Goal: Information Seeking & Learning: Learn about a topic

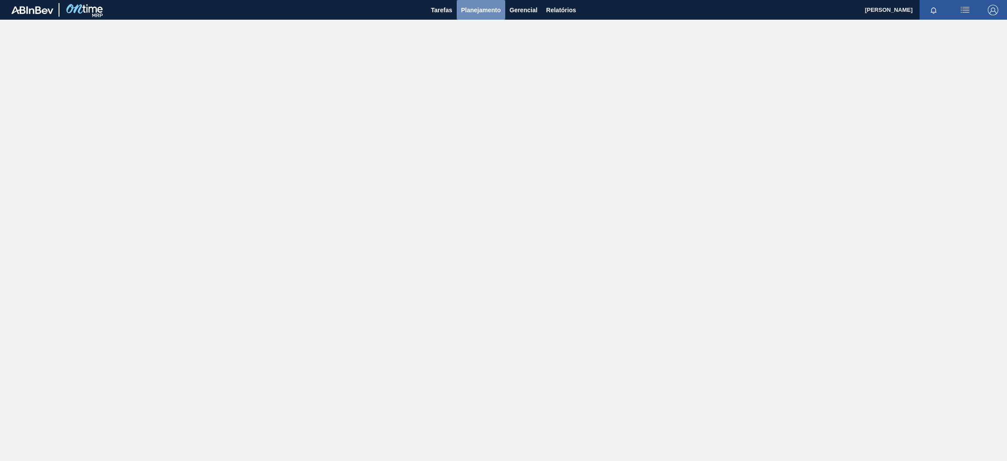
click at [490, 10] on span "Planejamento" at bounding box center [481, 10] width 40 height 10
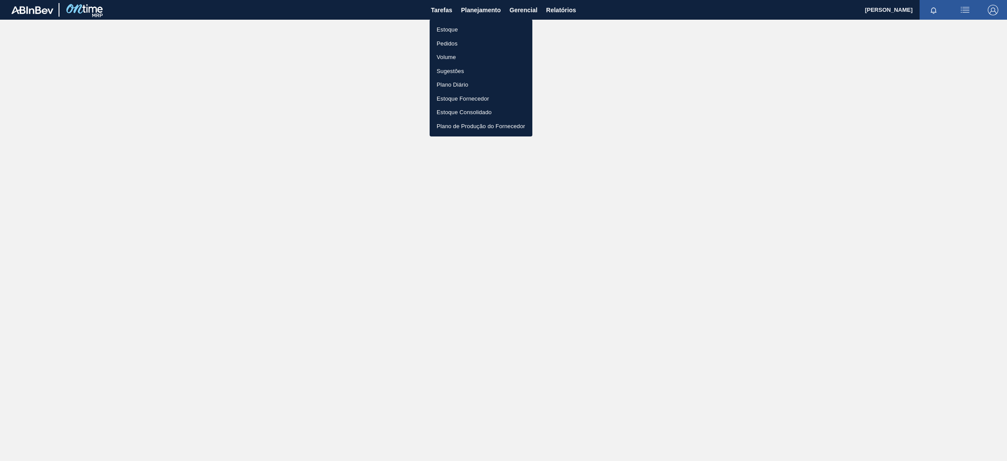
click at [474, 31] on li "Estoque" at bounding box center [481, 30] width 103 height 14
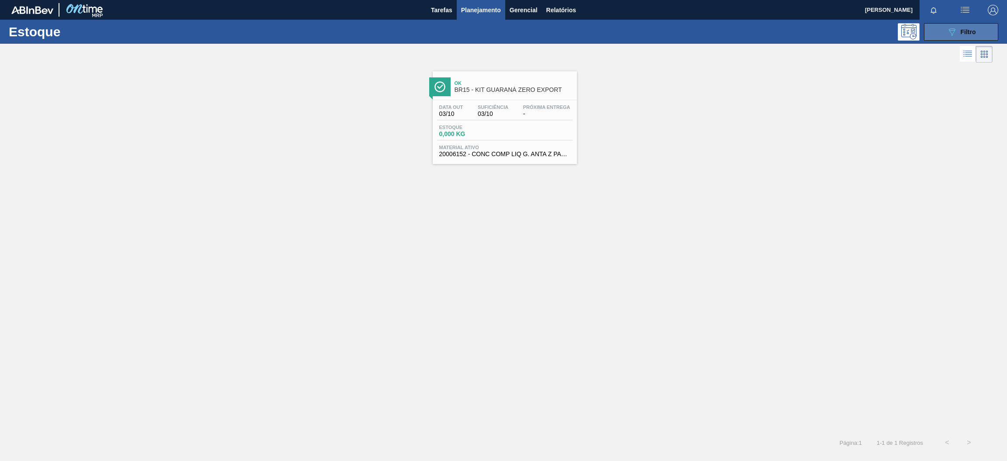
click at [939, 33] on button "089F7B8B-B2A5-4AFE-B5C0-19BA573D28AC Filtro" at bounding box center [961, 31] width 74 height 17
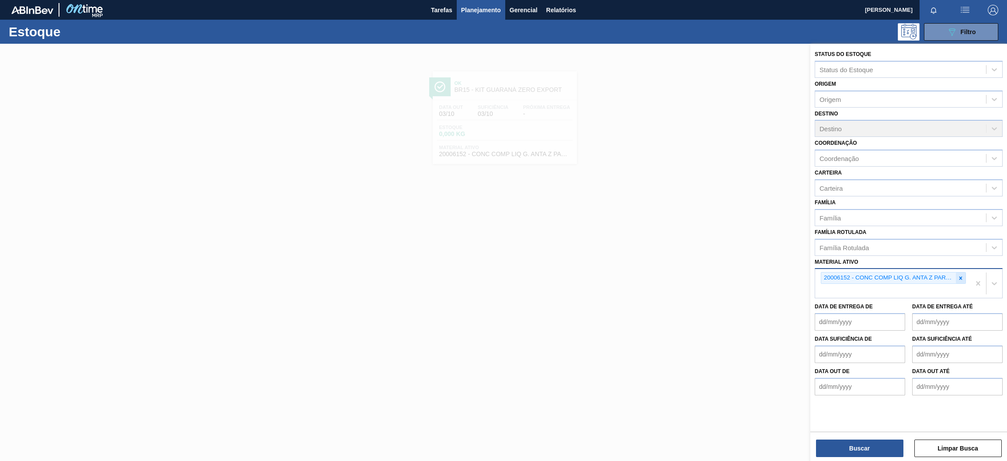
click at [958, 275] on icon at bounding box center [960, 278] width 6 height 6
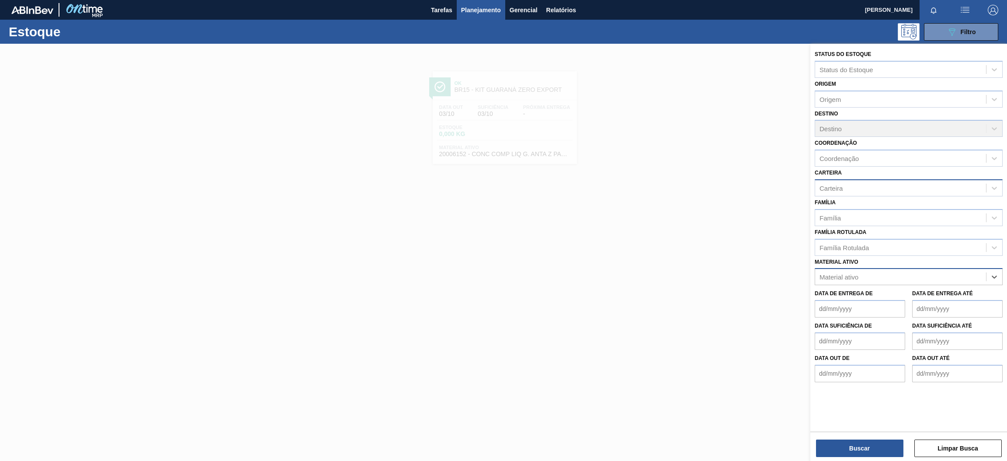
click at [830, 190] on div "Carteira" at bounding box center [900, 187] width 171 height 13
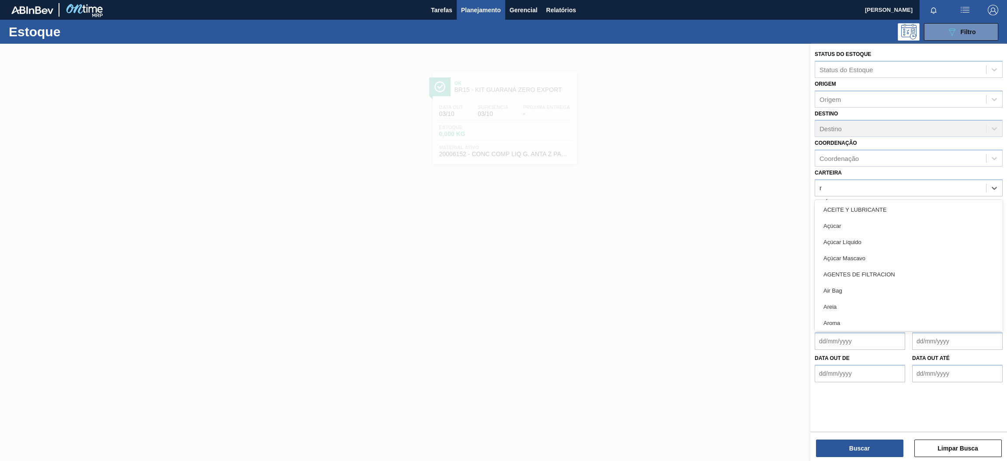
type input "ró"
click at [867, 315] on div "Verticalizada - Rótulos" at bounding box center [908, 323] width 188 height 16
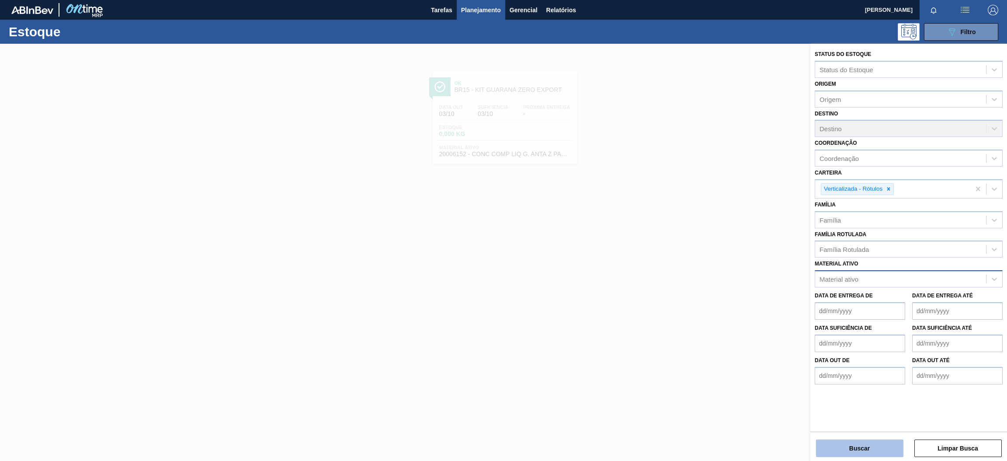
click at [879, 448] on button "Buscar" at bounding box center [859, 447] width 87 height 17
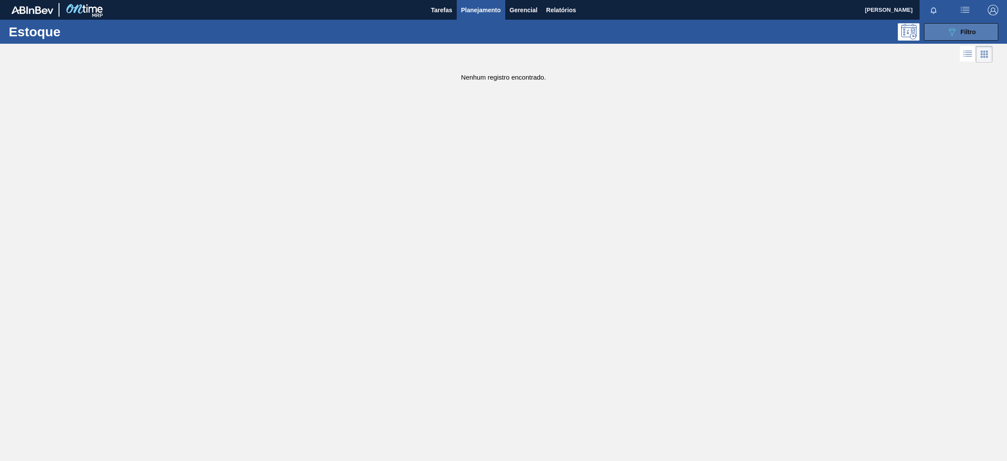
click at [948, 38] on button "089F7B8B-B2A5-4AFE-B5C0-19BA573D28AC Filtro" at bounding box center [961, 31] width 74 height 17
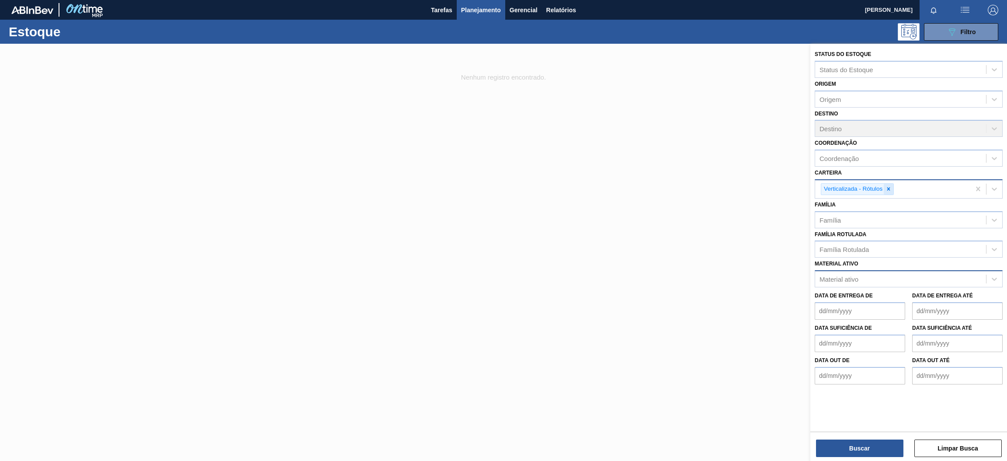
click at [889, 190] on icon at bounding box center [888, 189] width 6 height 6
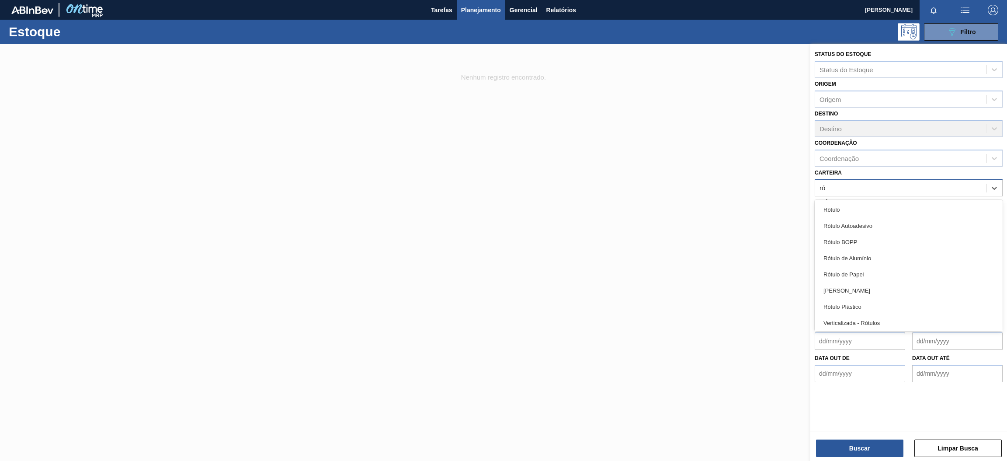
type input "rót"
click at [857, 302] on div "Rótulo Plástico" at bounding box center [908, 306] width 188 height 16
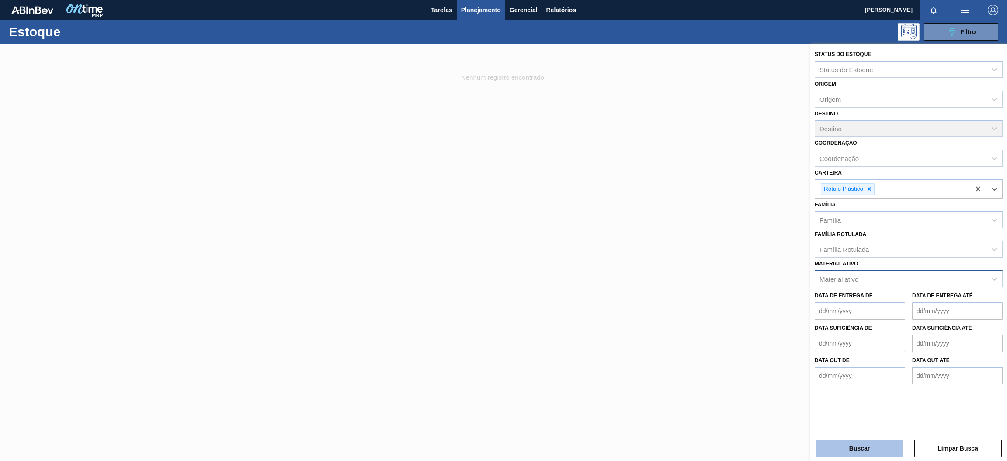
click at [867, 451] on button "Buscar" at bounding box center [859, 447] width 87 height 17
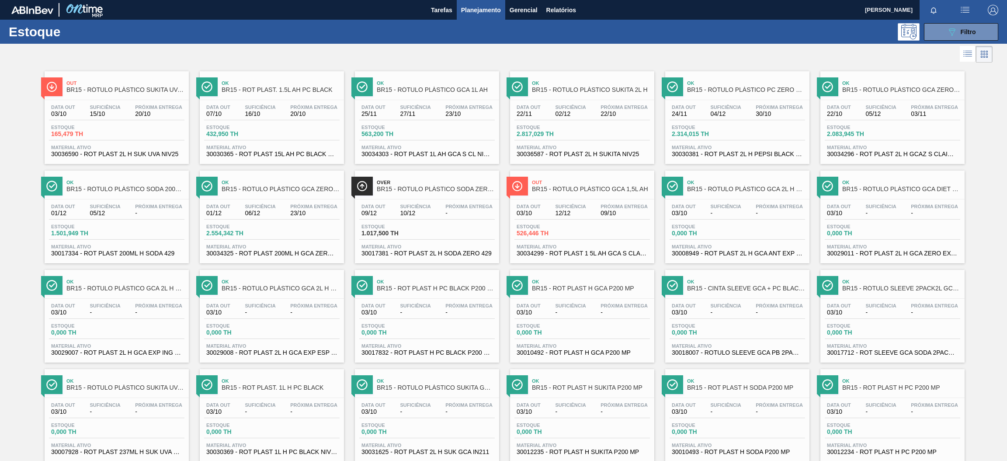
click at [153, 153] on span "30036590 - ROT PLAST 2L H SUK UVA NIV25" at bounding box center [116, 154] width 131 height 7
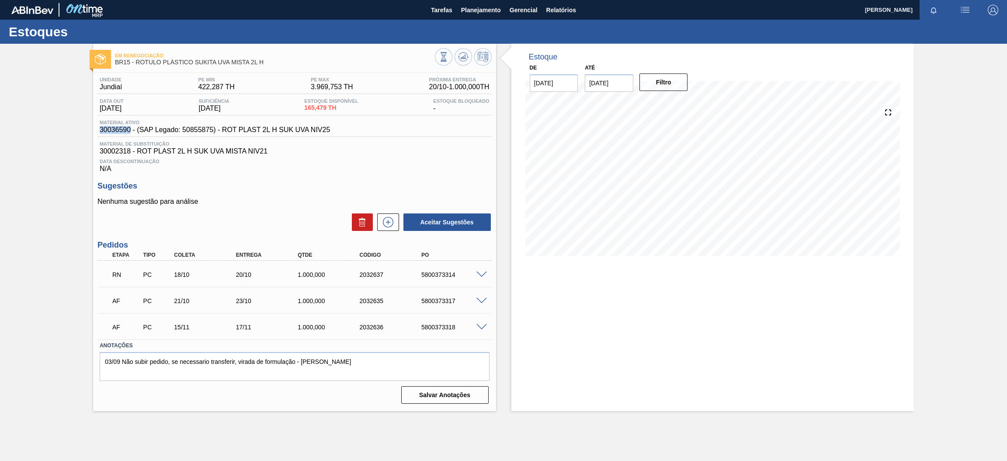
drag, startPoint x: 129, startPoint y: 128, endPoint x: 87, endPoint y: 130, distance: 42.5
click at [87, 130] on div "Em Renegociação BR15 - RÓTULO PLÁSTICO SUKITA UVA MISTA 2L H Unidade Jundiaí PE…" at bounding box center [503, 227] width 1007 height 367
copy span "30036590"
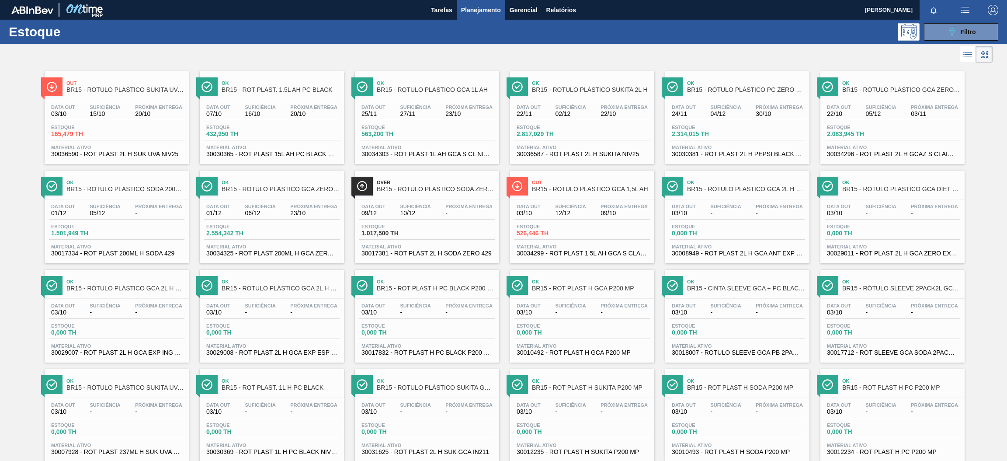
click at [615, 152] on span "30036587 - ROT PLAST 2L H SUKITA NIV25" at bounding box center [581, 154] width 131 height 7
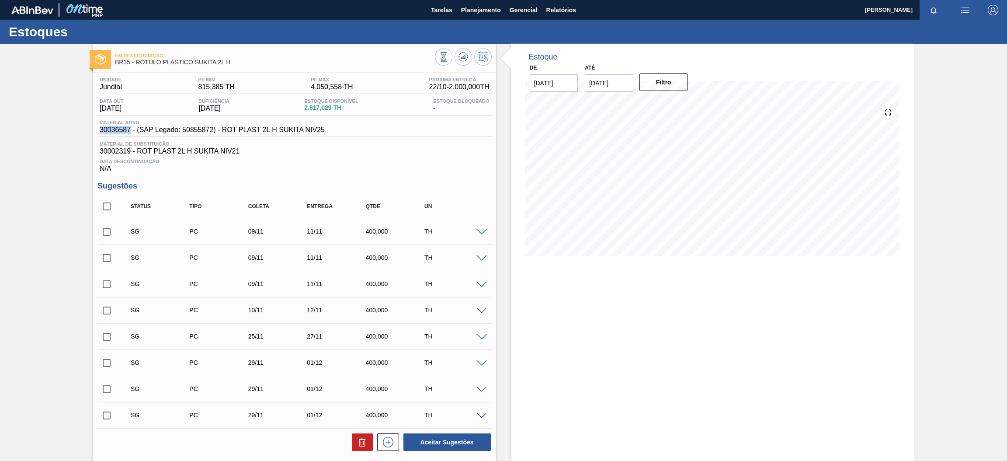
drag, startPoint x: 129, startPoint y: 127, endPoint x: 94, endPoint y: 128, distance: 35.4
click at [95, 127] on div "Unidade Jundiaí PE MIN 815,385 TH PE MAX 4.050,558 TH Próxima Entrega 22/10 - 2…" at bounding box center [294, 323] width 403 height 501
copy span "30036587"
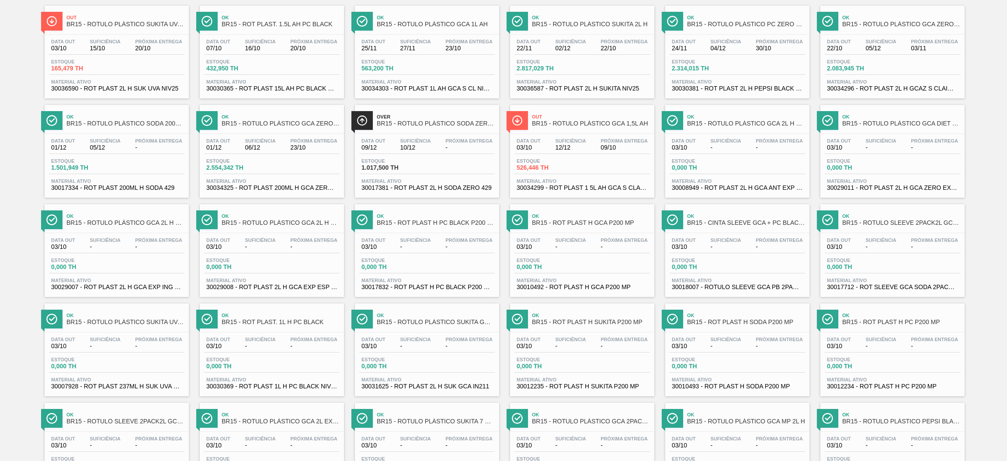
scroll to position [131, 0]
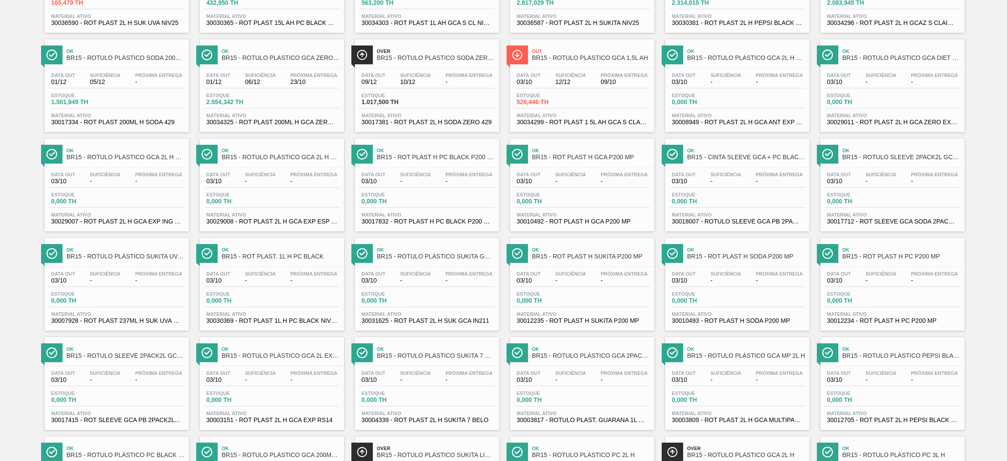
click at [152, 291] on div "Estoque 0,000 TH" at bounding box center [116, 299] width 135 height 16
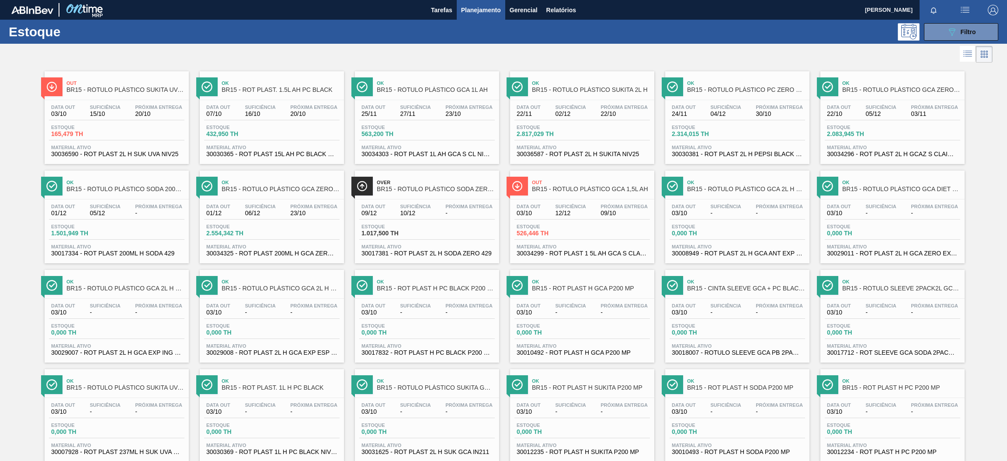
scroll to position [66, 0]
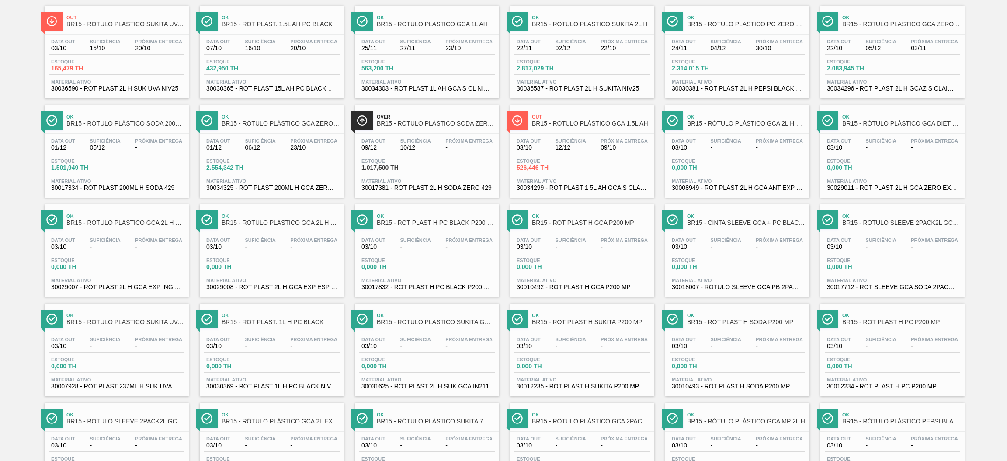
click at [622, 380] on span "Material ativo" at bounding box center [581, 379] width 131 height 5
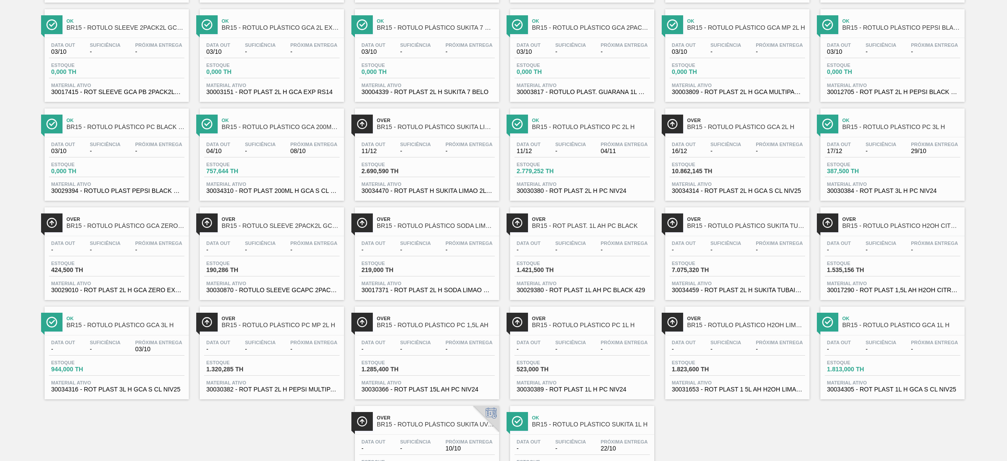
scroll to position [520, 0]
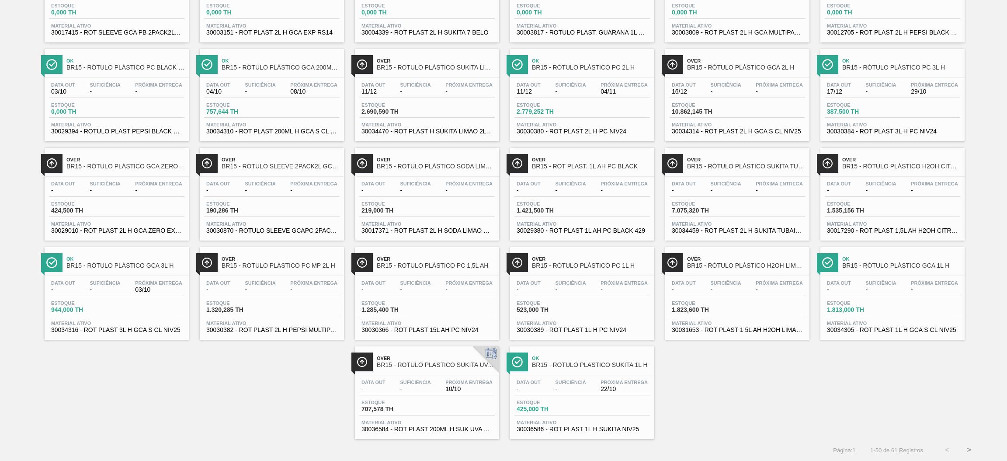
click at [452, 397] on div "Data out - Suficiência - Próxima Entrega 10/10 Estoque 707,578 TH Material ativ…" at bounding box center [427, 404] width 144 height 59
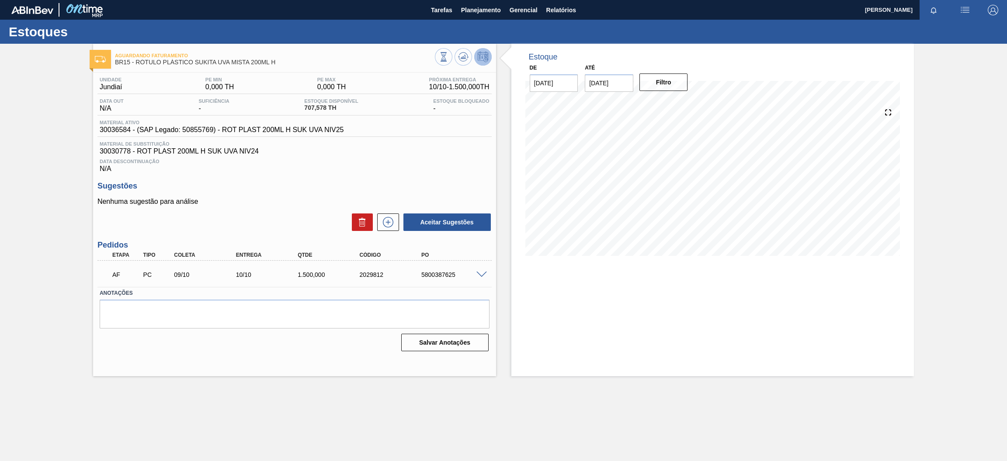
click at [477, 274] on span at bounding box center [481, 274] width 10 height 7
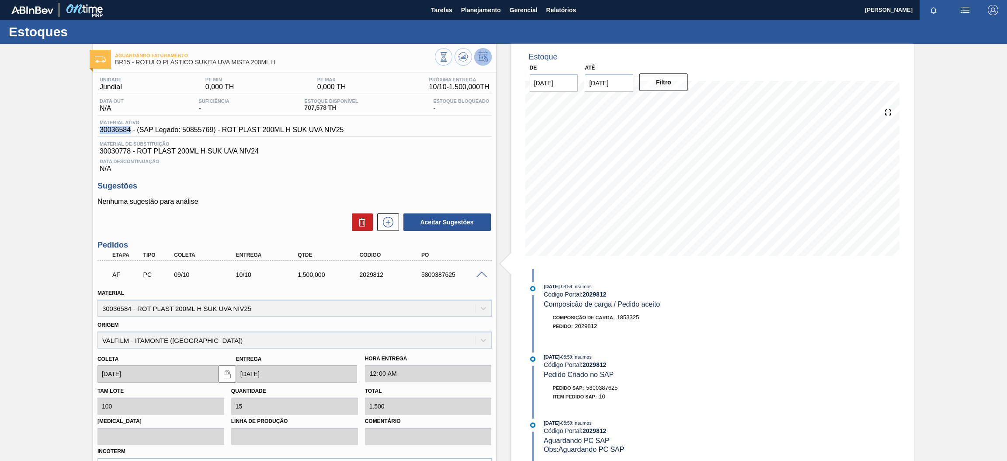
drag, startPoint x: 129, startPoint y: 131, endPoint x: 97, endPoint y: 128, distance: 32.8
click at [97, 128] on div "Material ativo 30036584 - (SAP Legado: 50855769) - ROT PLAST 200ML H SUK UVA NI…" at bounding box center [221, 127] width 249 height 14
copy span "30036584"
click at [479, 273] on span at bounding box center [481, 274] width 10 height 7
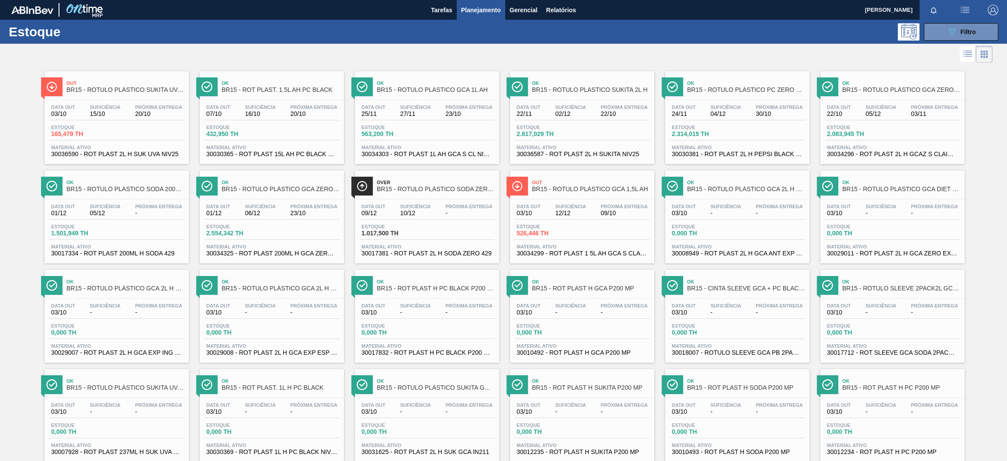
click at [165, 149] on span "Material ativo" at bounding box center [116, 147] width 131 height 5
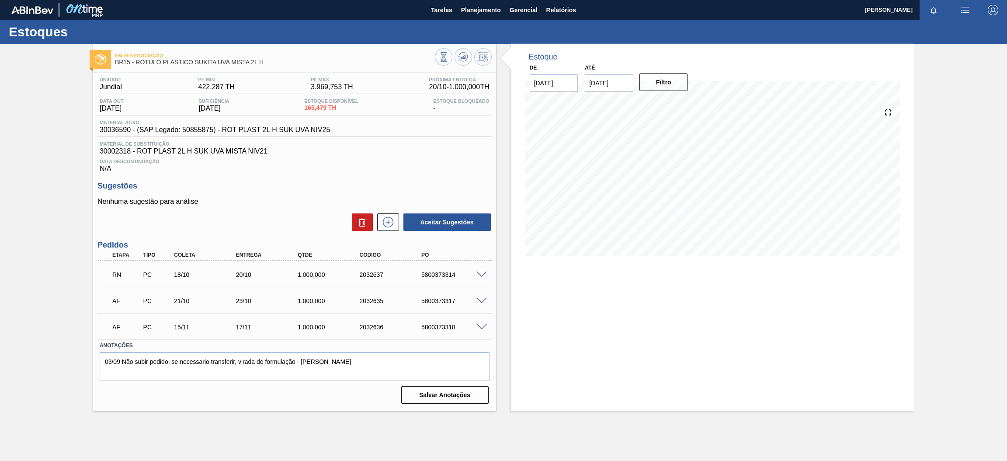
click at [475, 270] on div at bounding box center [482, 273] width 17 height 7
click at [478, 274] on span at bounding box center [481, 274] width 10 height 7
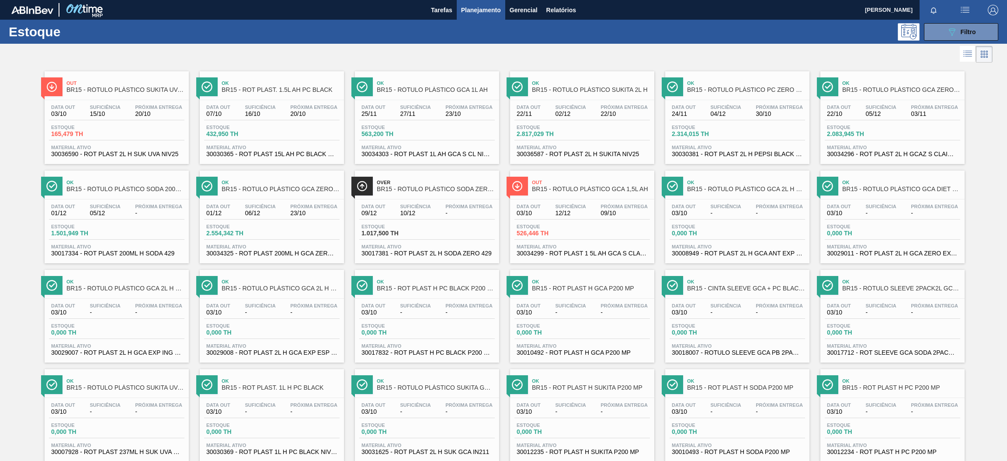
click at [620, 152] on span "30036587 - ROT PLAST 2L H SUKITA NIV25" at bounding box center [581, 154] width 131 height 7
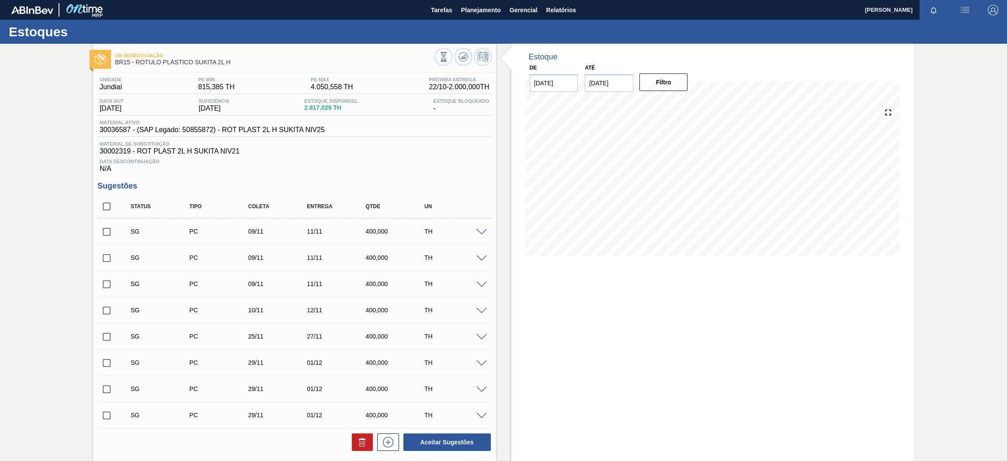
scroll to position [116, 0]
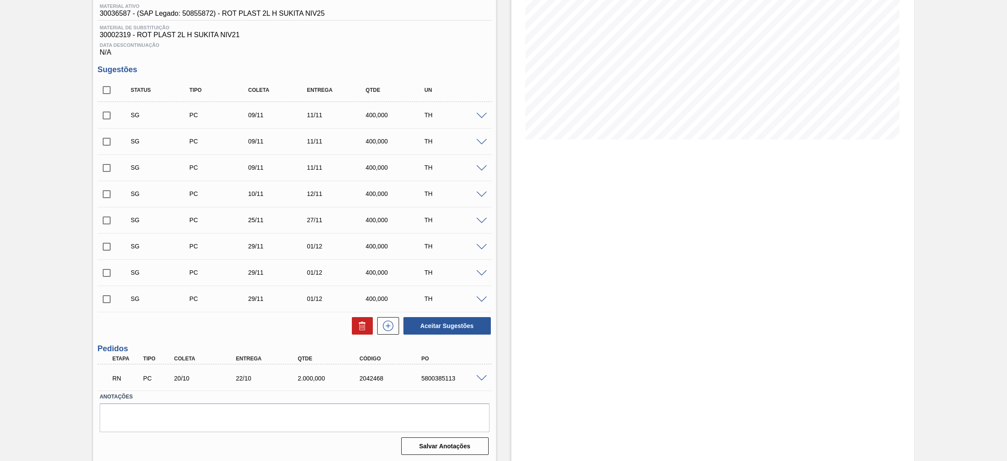
click at [483, 376] on span at bounding box center [481, 378] width 10 height 7
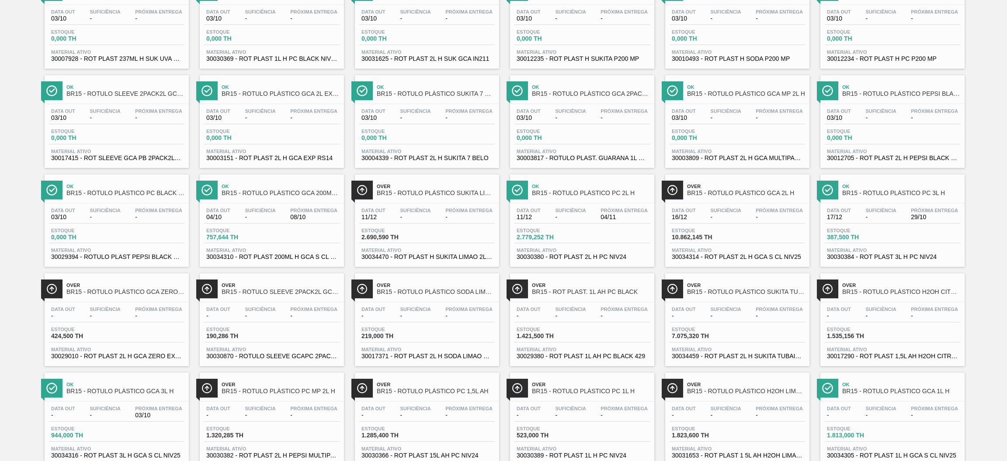
scroll to position [520, 0]
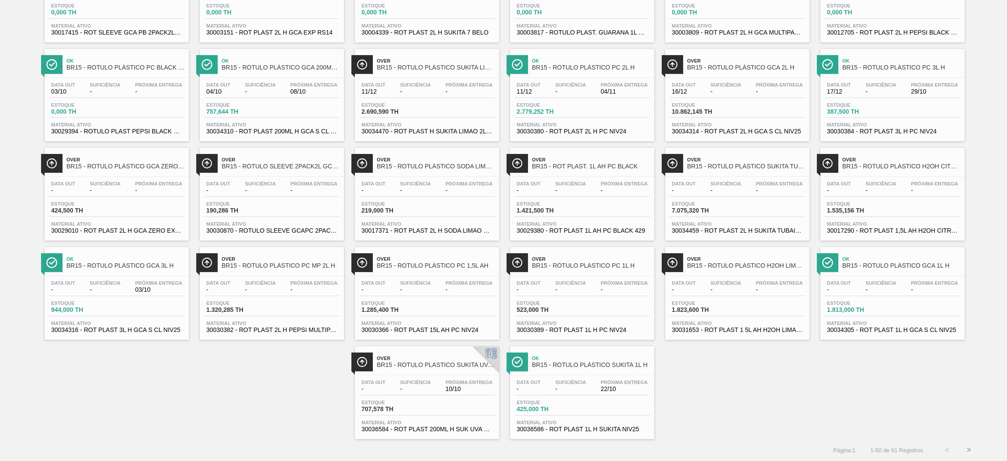
click at [967, 450] on button ">" at bounding box center [969, 450] width 22 height 22
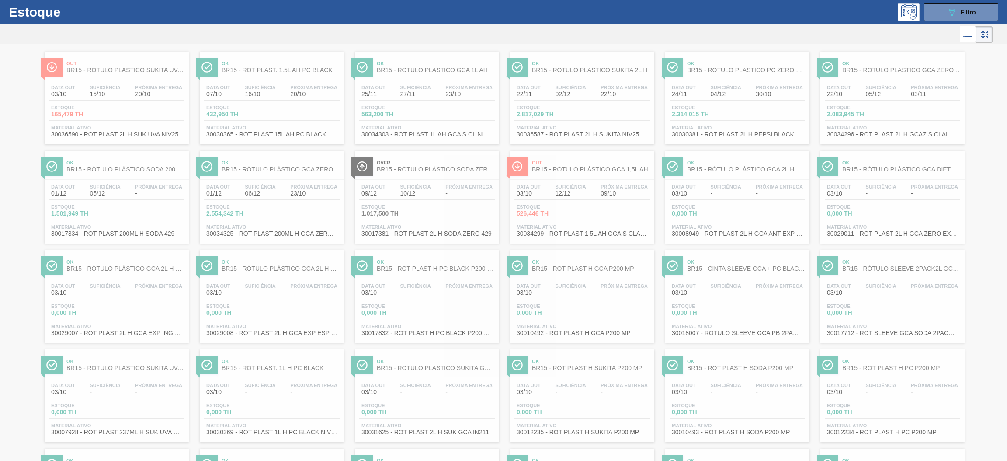
scroll to position [0, 0]
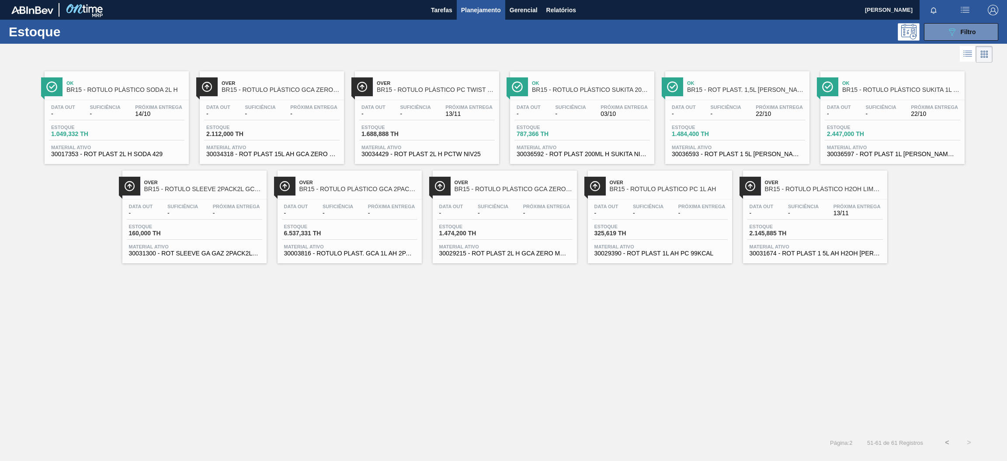
click at [611, 152] on span "30036592 - ROT PLAST 200ML H SUKITA NIV25" at bounding box center [581, 154] width 131 height 7
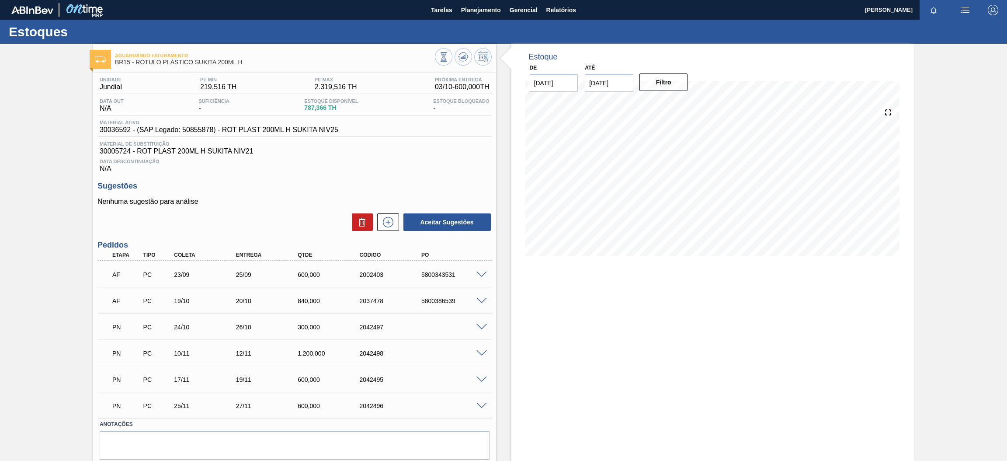
click at [479, 273] on span at bounding box center [481, 274] width 10 height 7
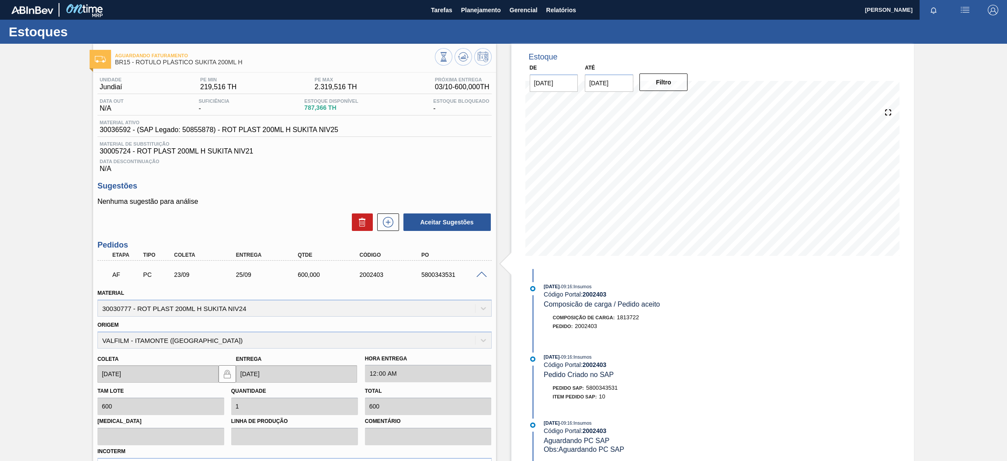
click at [478, 272] on span at bounding box center [481, 274] width 10 height 7
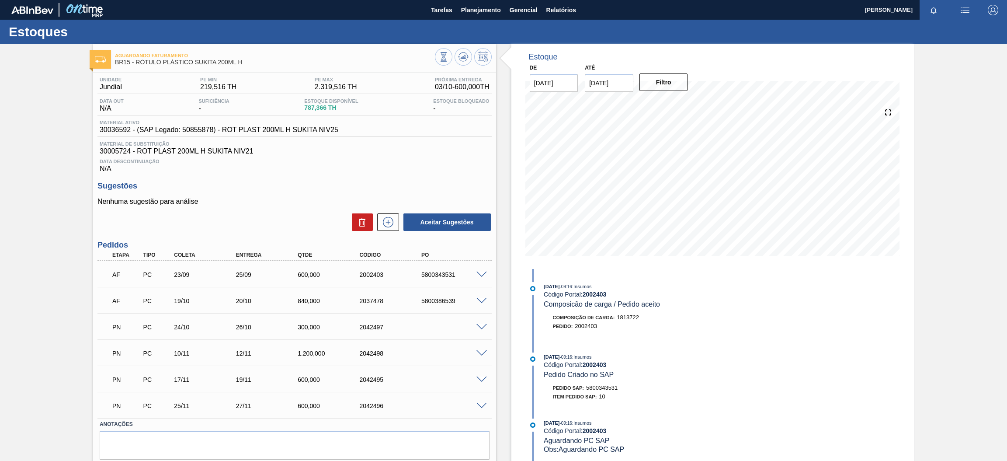
click at [480, 300] on span at bounding box center [481, 301] width 10 height 7
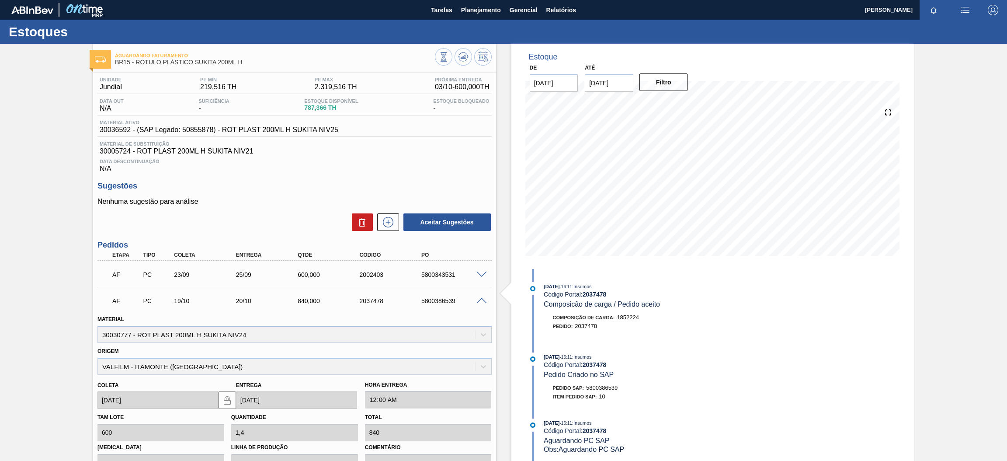
click at [480, 300] on span at bounding box center [481, 301] width 10 height 7
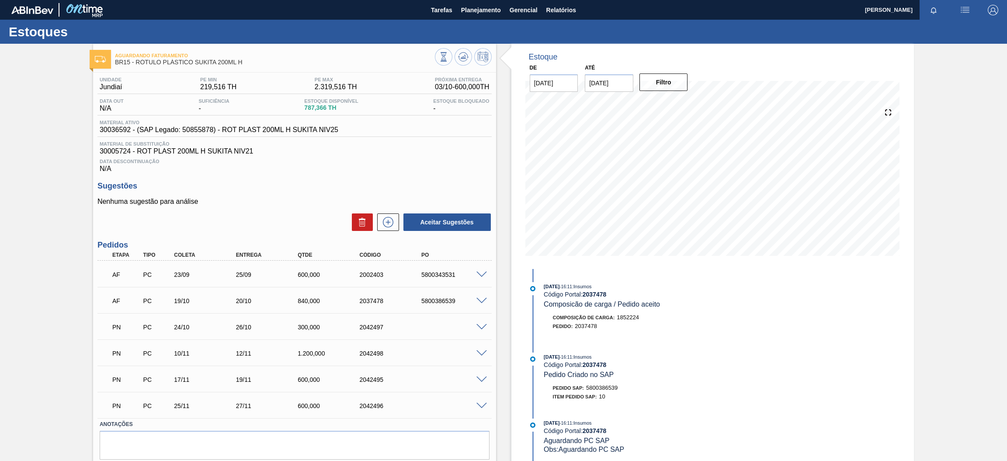
click at [479, 326] on span at bounding box center [481, 327] width 10 height 7
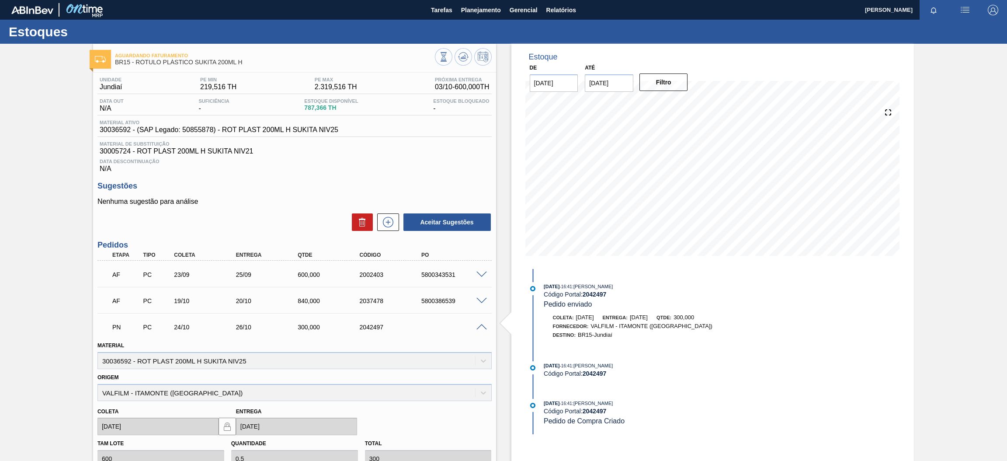
click at [479, 326] on span at bounding box center [481, 327] width 10 height 7
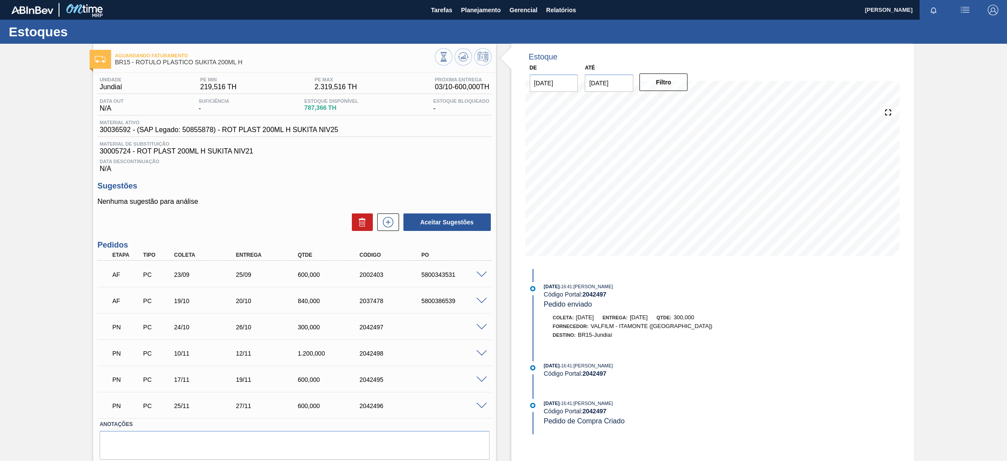
click at [481, 352] on span at bounding box center [481, 353] width 10 height 7
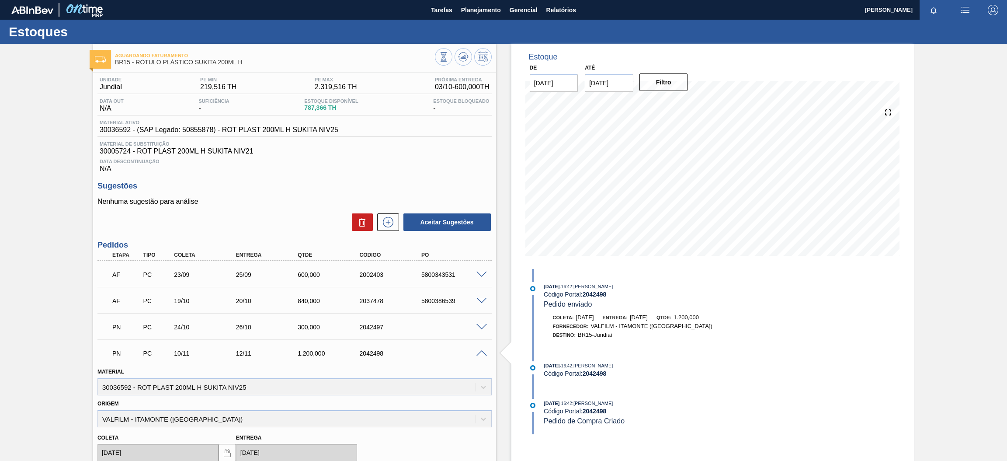
click at [481, 352] on span at bounding box center [481, 353] width 10 height 7
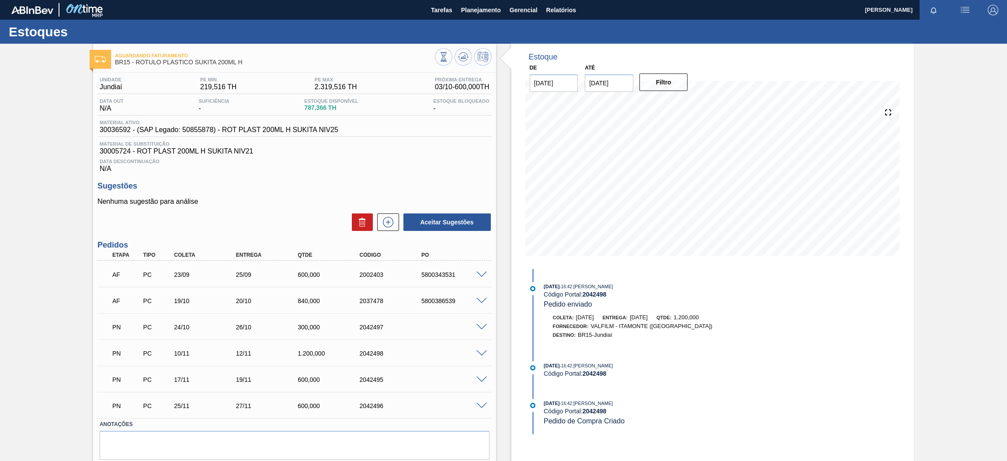
click at [480, 301] on span at bounding box center [481, 301] width 10 height 7
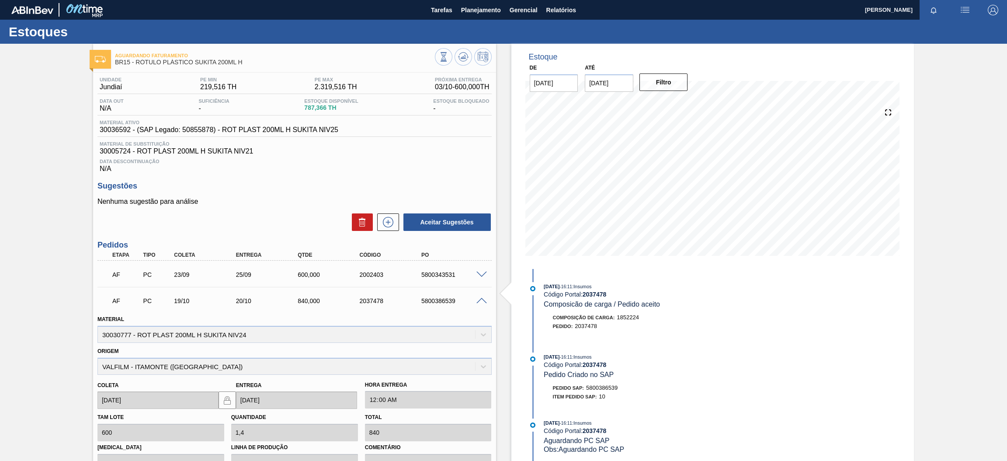
click at [480, 301] on span at bounding box center [481, 301] width 10 height 7
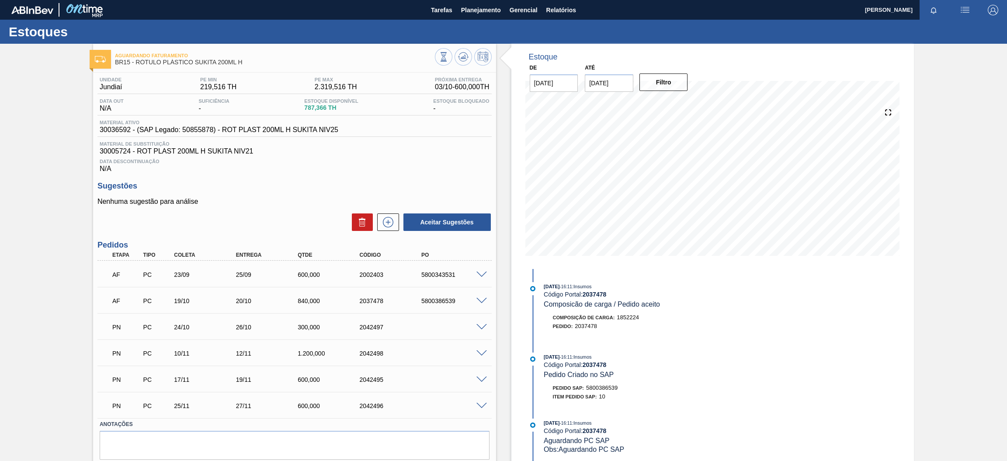
click at [477, 327] on span at bounding box center [481, 327] width 10 height 7
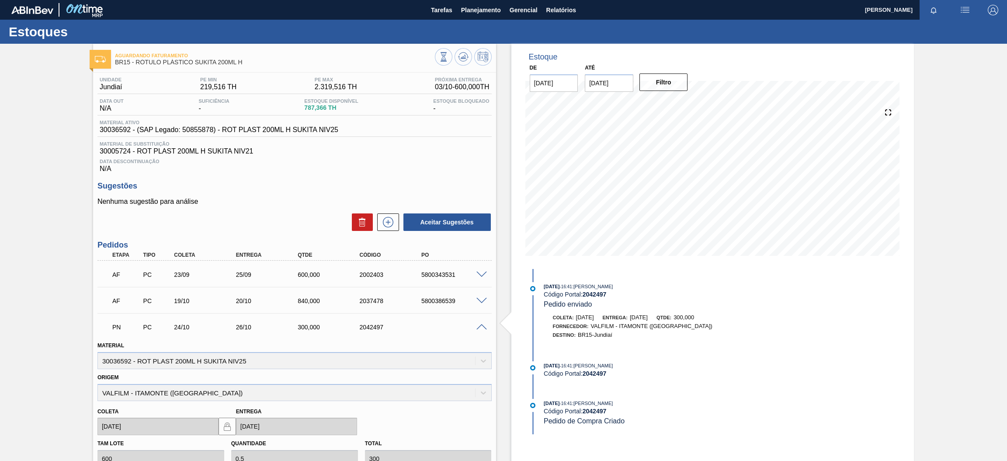
click at [477, 327] on span at bounding box center [481, 327] width 10 height 7
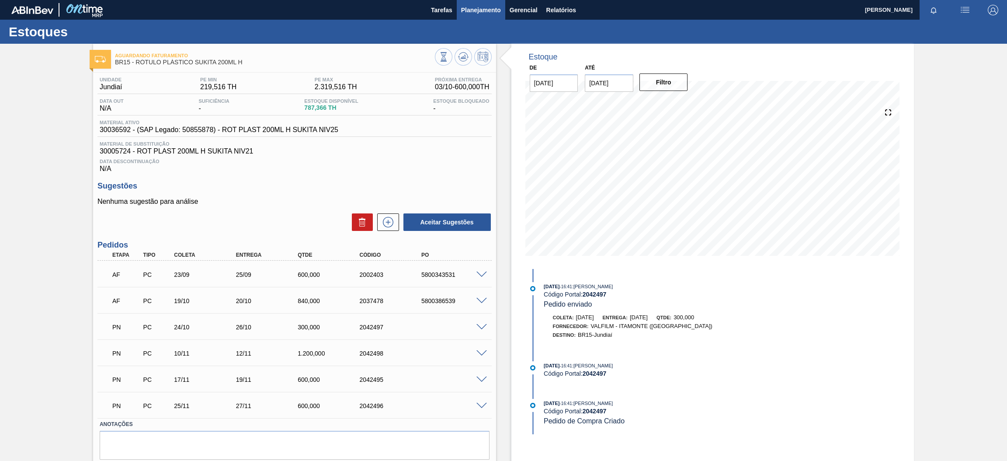
click at [483, 13] on span "Planejamento" at bounding box center [481, 10] width 40 height 10
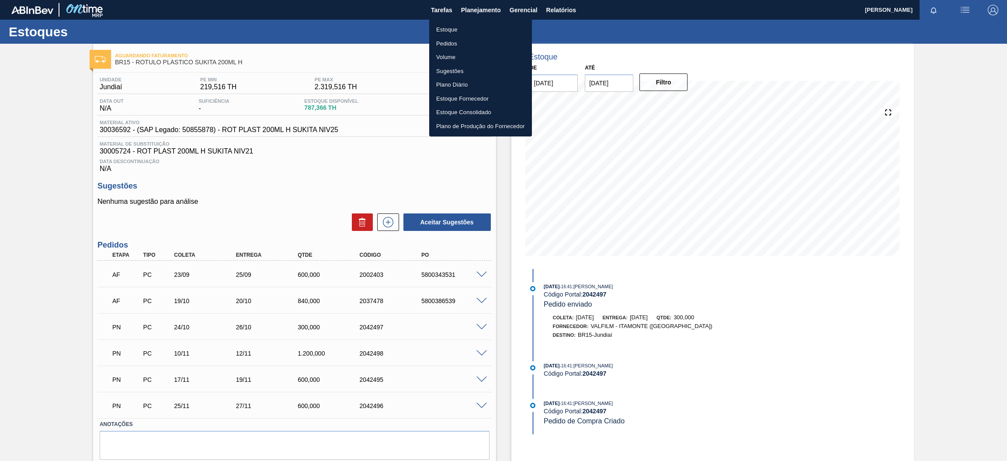
click at [481, 31] on li "Estoque" at bounding box center [480, 30] width 103 height 14
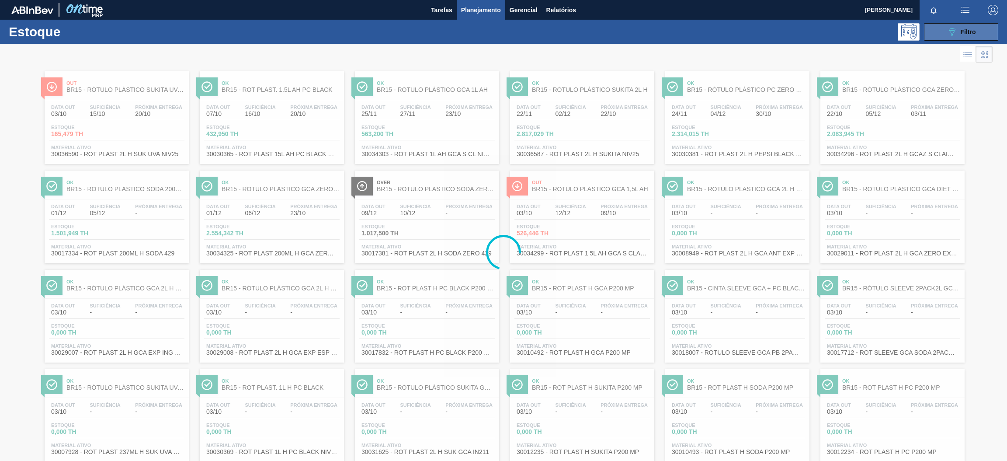
click at [972, 34] on span "Filtro" at bounding box center [967, 31] width 15 height 7
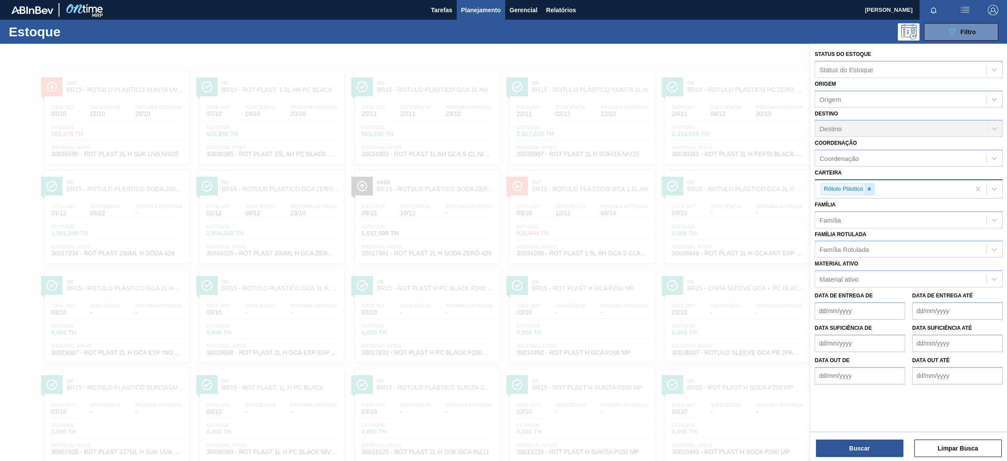
click at [871, 186] on icon at bounding box center [869, 189] width 6 height 6
type input "suco"
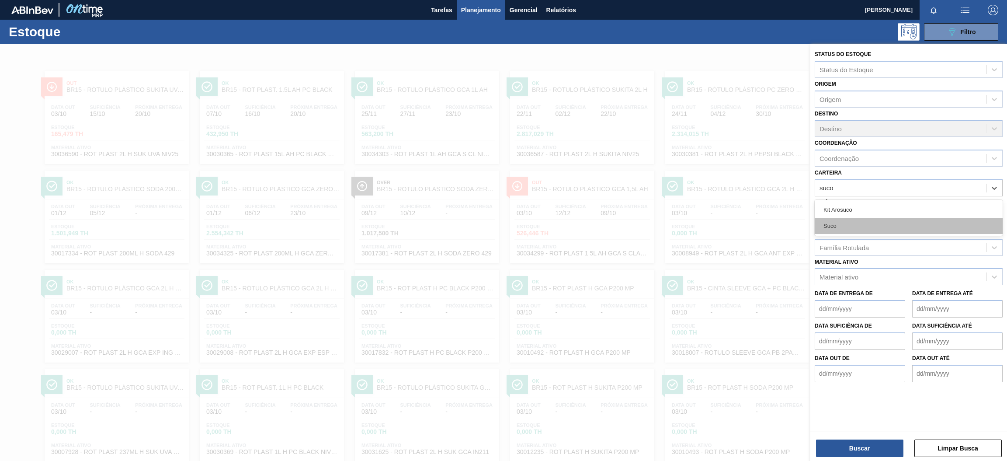
click at [845, 225] on div "Suco" at bounding box center [908, 226] width 188 height 16
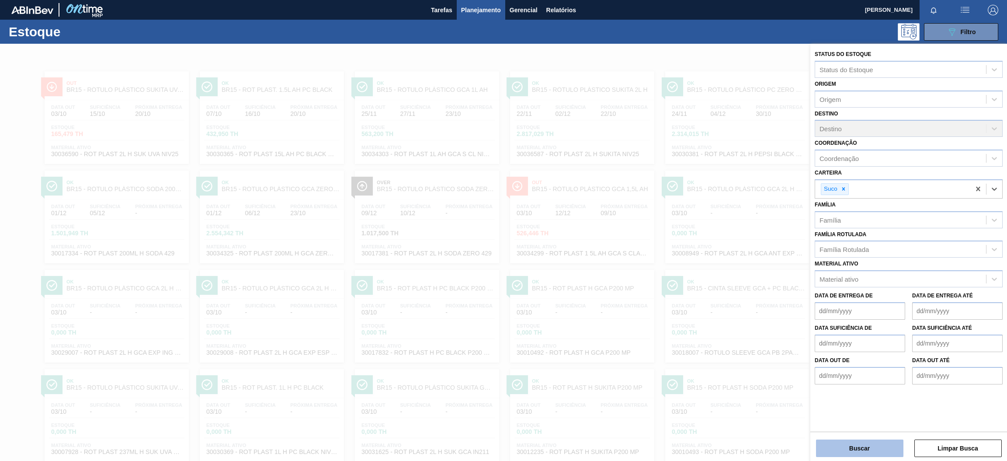
click at [874, 444] on button "Buscar" at bounding box center [859, 447] width 87 height 17
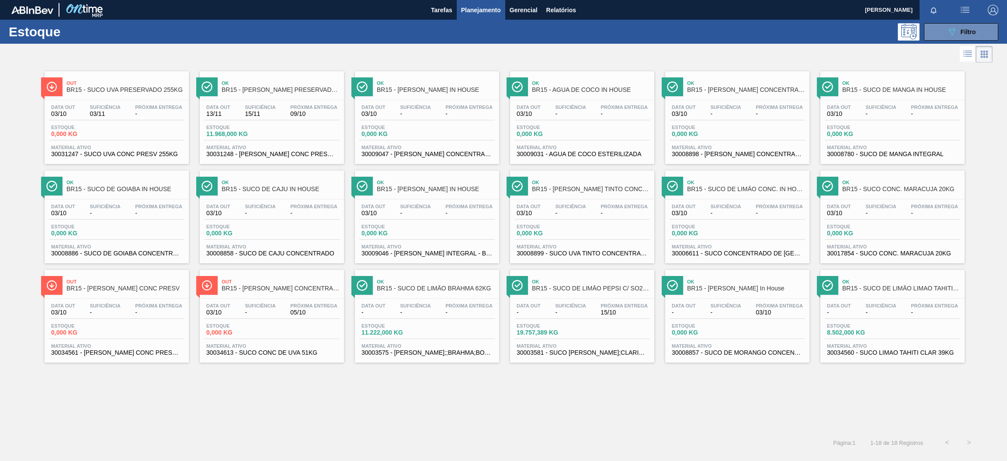
click at [277, 139] on div "Estoque 11.968,000 KG" at bounding box center [271, 133] width 135 height 16
click at [698, 137] on span "0,000 KG" at bounding box center [702, 134] width 61 height 7
click at [464, 245] on span "Material ativo" at bounding box center [426, 246] width 131 height 5
click at [151, 312] on span "-" at bounding box center [158, 312] width 47 height 7
click at [314, 330] on div "Estoque 0,000 KG" at bounding box center [271, 331] width 135 height 16
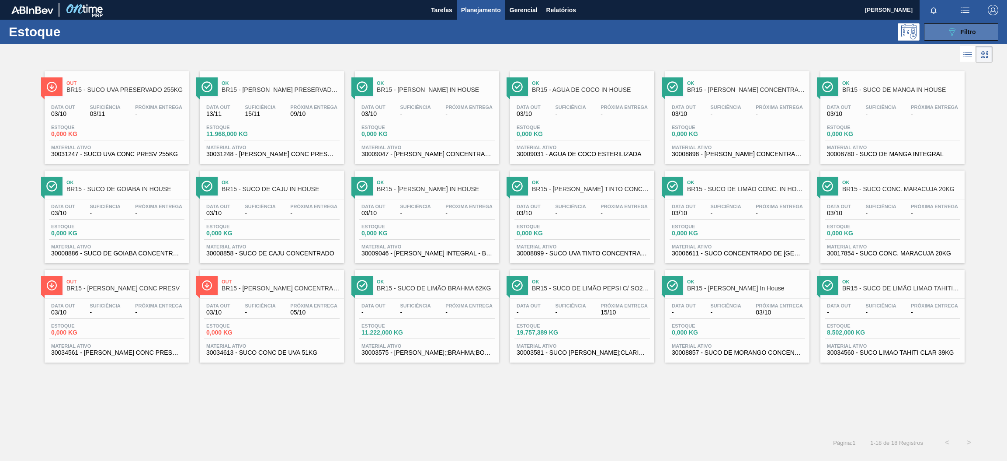
click at [940, 30] on button "089F7B8B-B2A5-4AFE-B5C0-19BA573D28AC Filtro" at bounding box center [961, 31] width 74 height 17
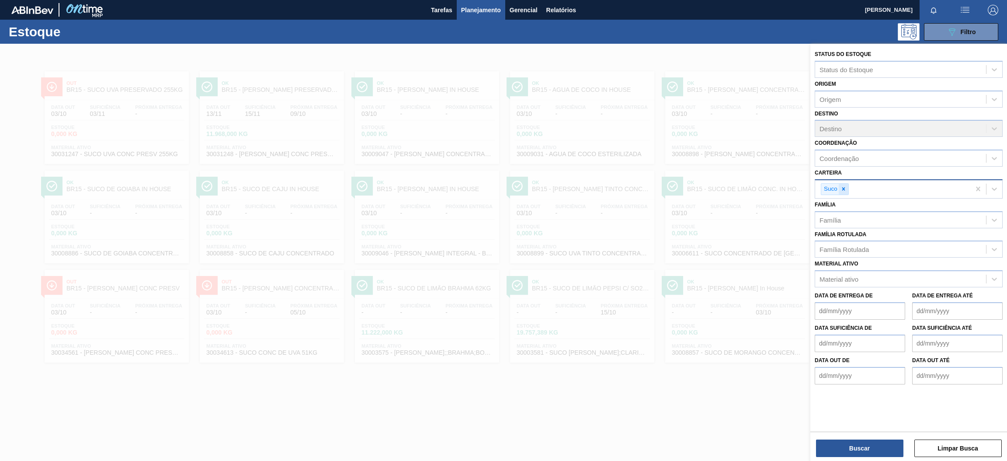
click at [846, 187] on div at bounding box center [843, 189] width 10 height 11
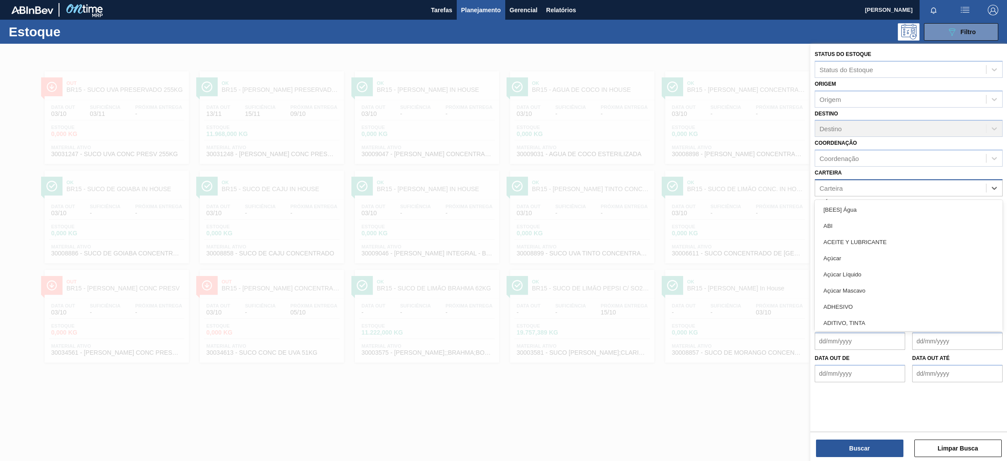
click at [846, 187] on div "Carteira" at bounding box center [900, 187] width 171 height 13
type input "ró"
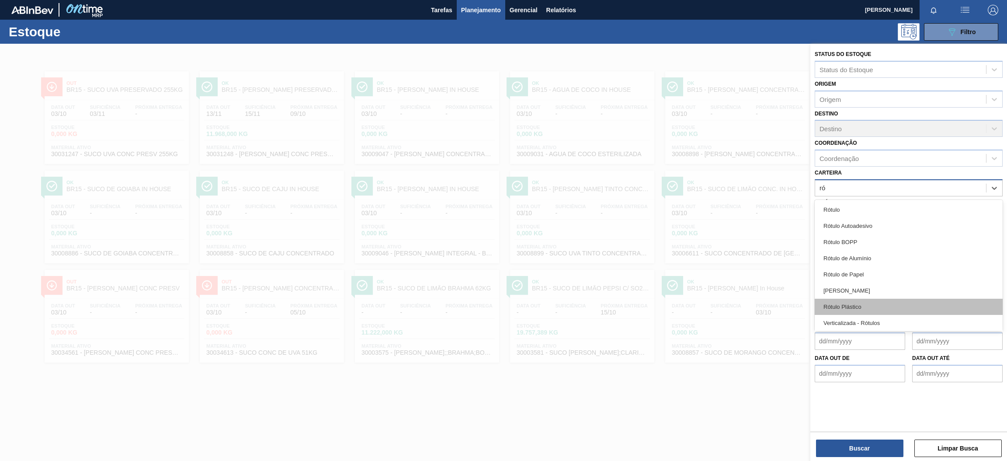
click at [910, 311] on div "Rótulo Plástico" at bounding box center [908, 306] width 188 height 16
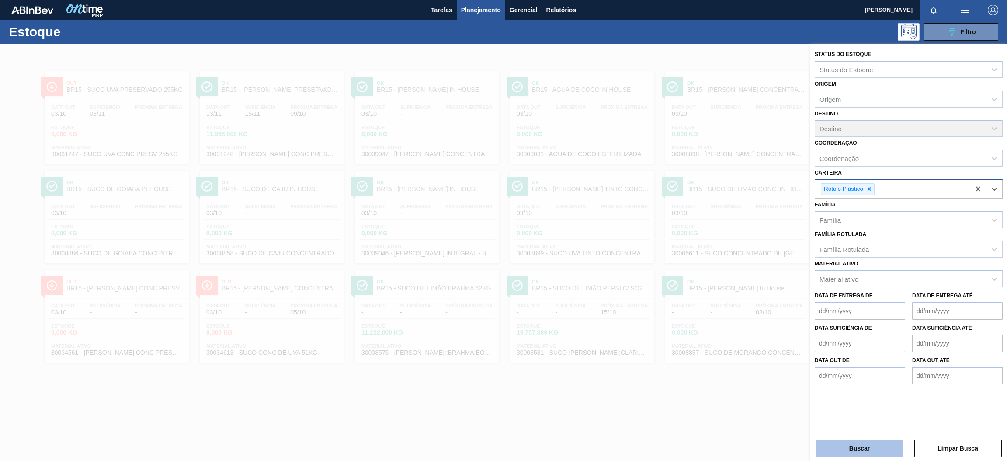
click at [860, 444] on button "Buscar" at bounding box center [859, 447] width 87 height 17
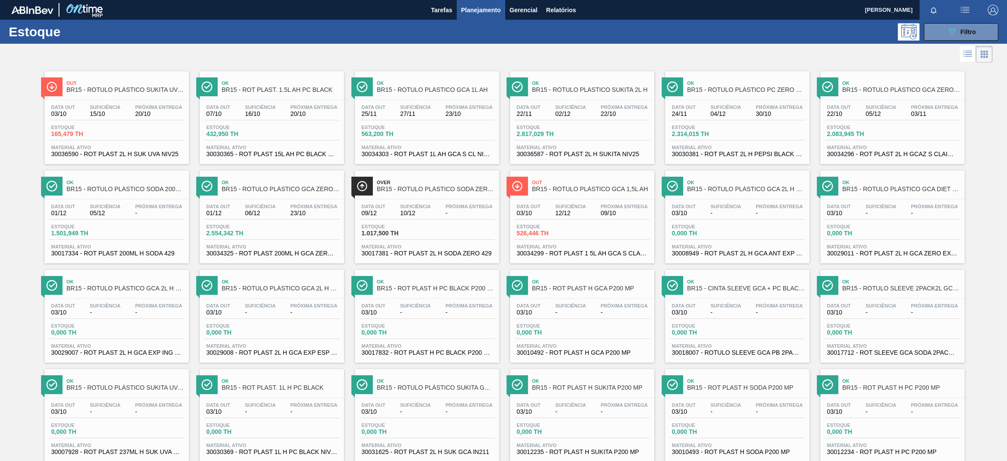
scroll to position [520, 0]
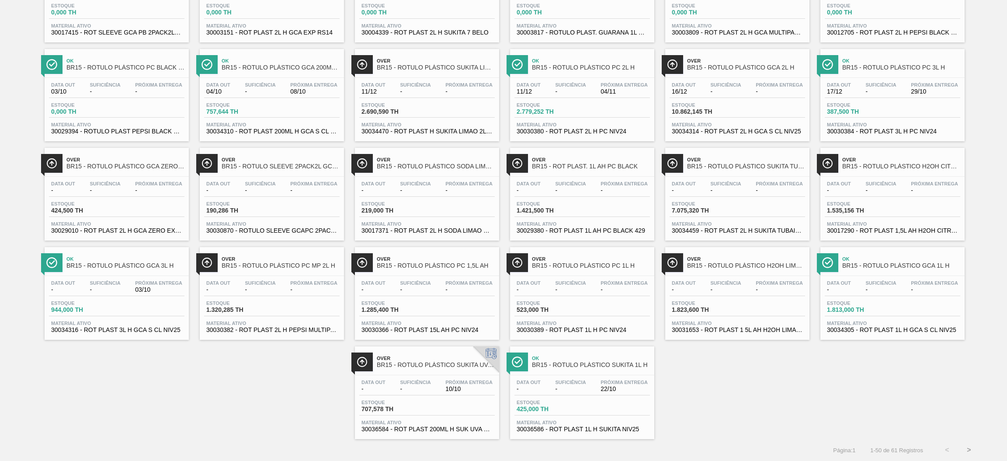
click at [964, 450] on button ">" at bounding box center [969, 450] width 22 height 22
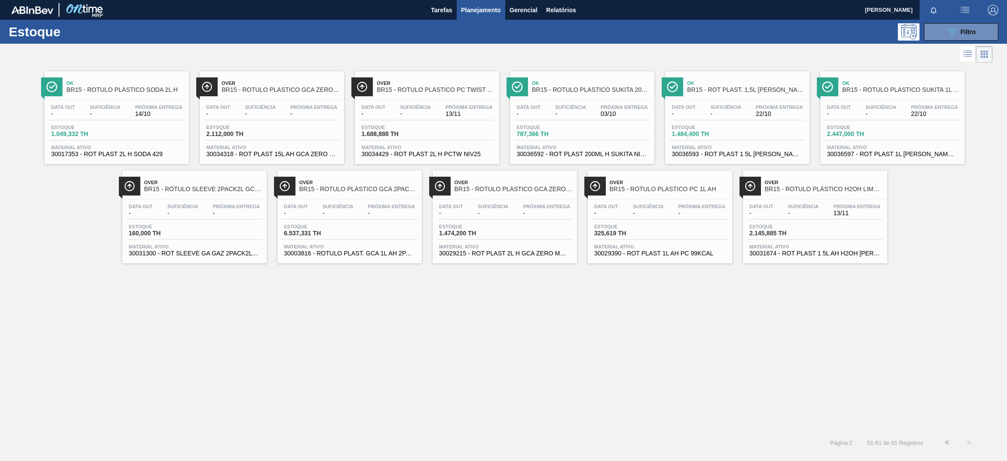
scroll to position [0, 0]
click at [606, 156] on span "30036592 - ROT PLAST 200ML H SUKITA NIV25" at bounding box center [581, 154] width 131 height 7
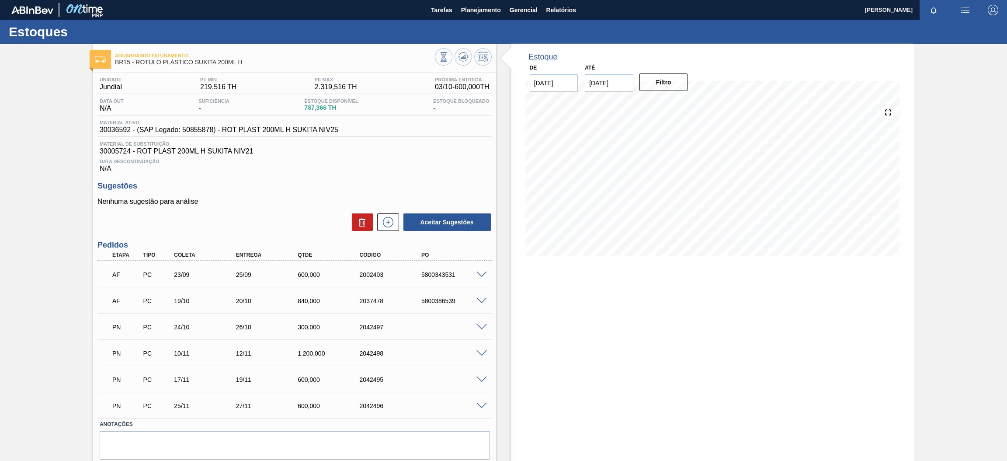
click at [474, 298] on div at bounding box center [482, 300] width 17 height 7
click at [482, 298] on span at bounding box center [481, 301] width 10 height 7
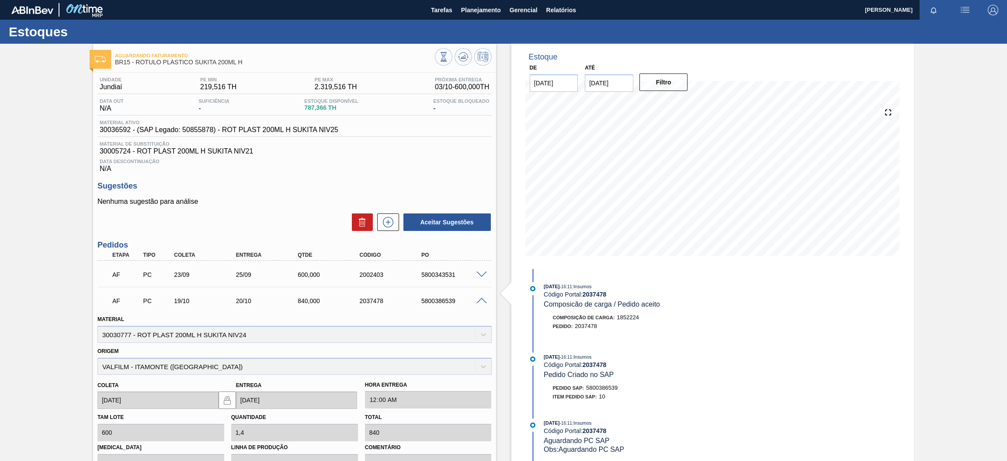
click at [482, 298] on span at bounding box center [481, 301] width 10 height 7
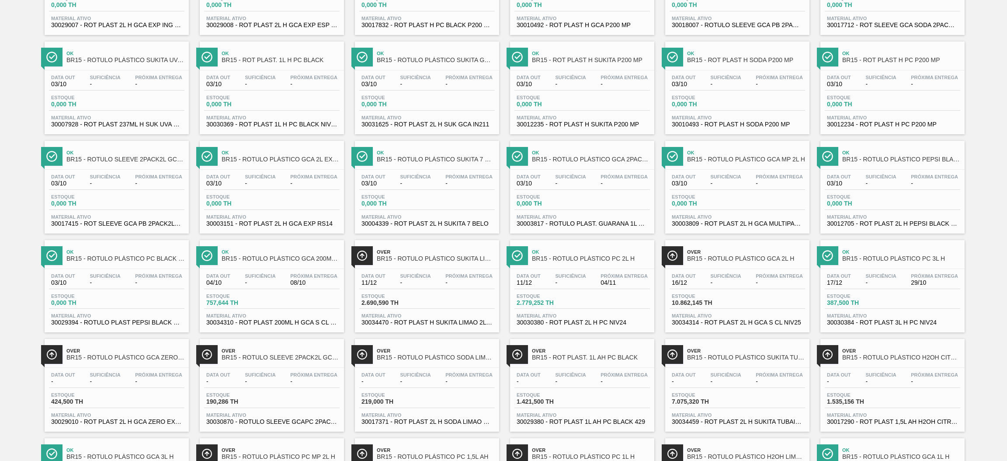
scroll to position [520, 0]
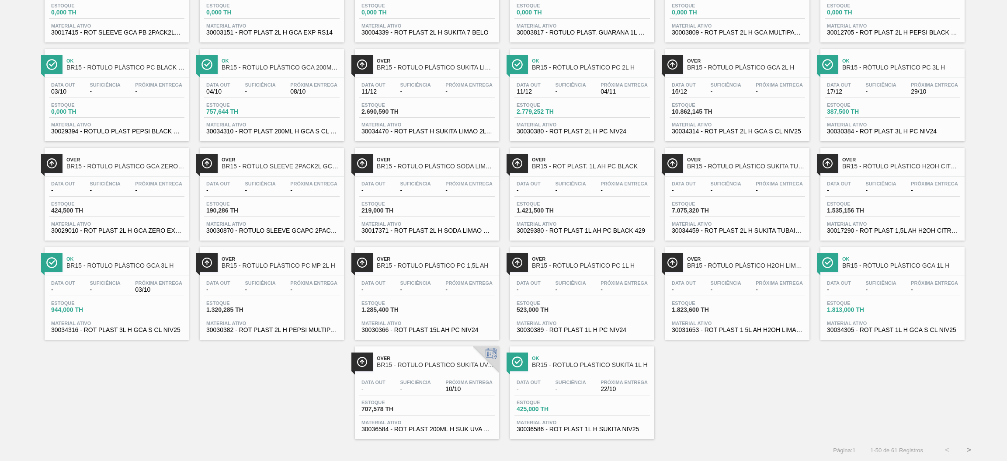
click at [441, 393] on div "Data out - Suficiência - Próxima Entrega 10/10" at bounding box center [426, 387] width 135 height 16
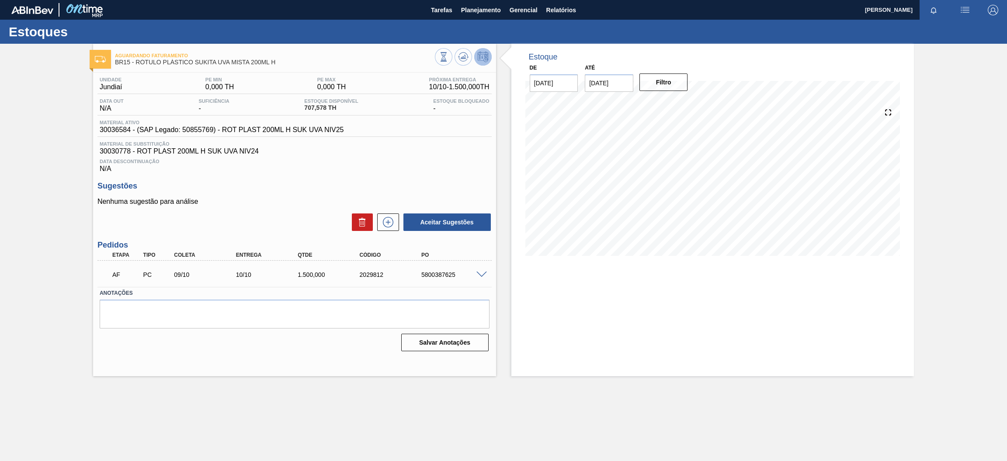
click at [482, 274] on span at bounding box center [481, 274] width 10 height 7
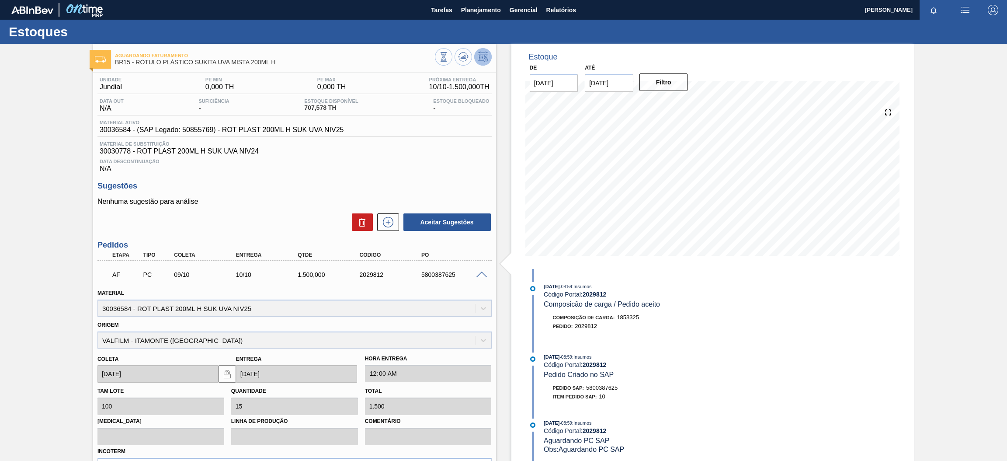
click at [482, 274] on span at bounding box center [481, 274] width 10 height 7
